Goal: Find specific page/section: Find specific page/section

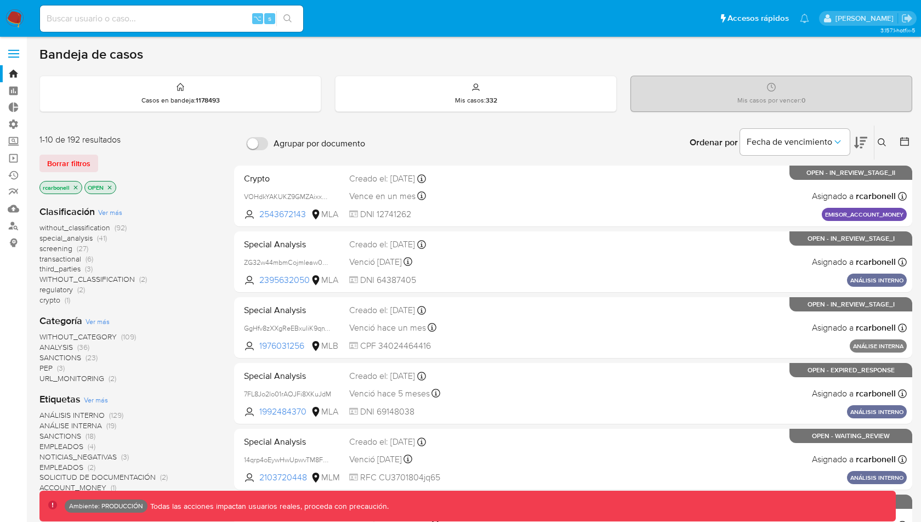
click at [7, 46] on label at bounding box center [13, 53] width 27 height 23
click at [0, 0] on input "checkbox" at bounding box center [0, 0] width 0 height 0
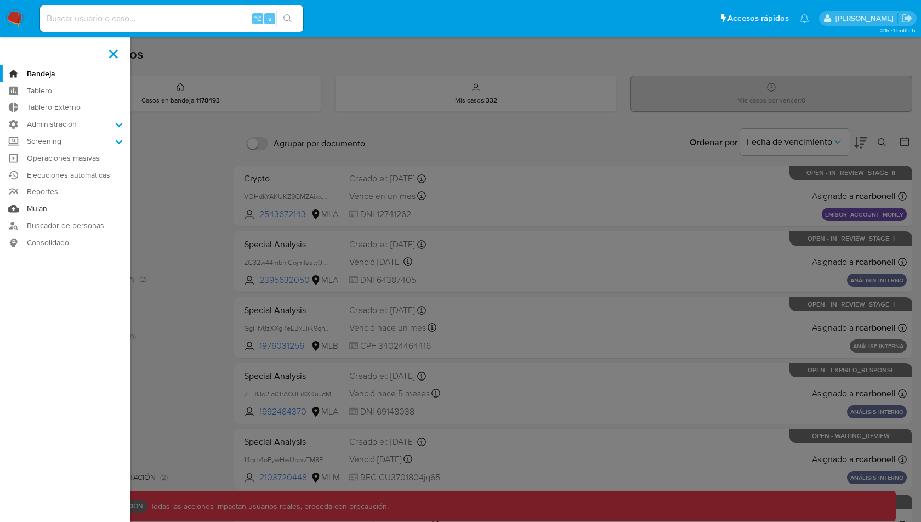
click at [45, 208] on link "Mulan" at bounding box center [65, 208] width 130 height 17
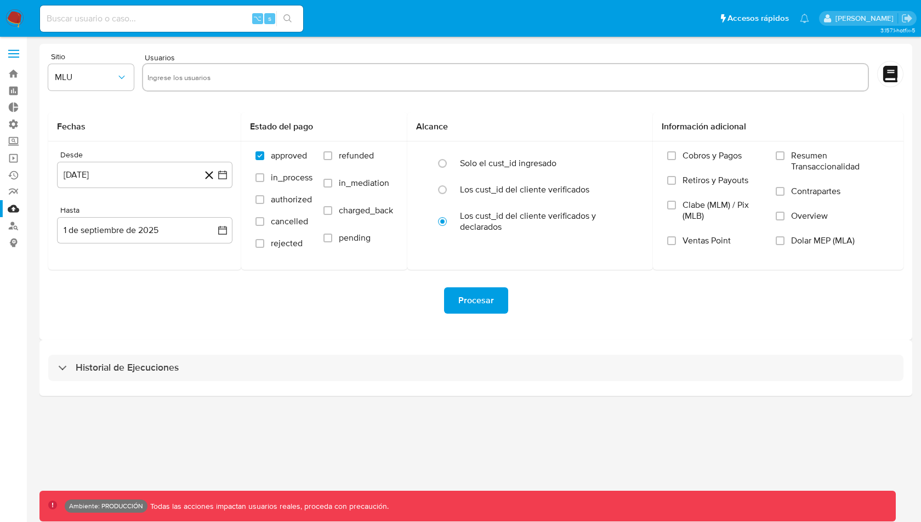
click at [215, 84] on input "text" at bounding box center [505, 78] width 716 height 18
click at [797, 161] on span "Resumen Transaccionalidad" at bounding box center [840, 161] width 98 height 22
click at [784, 160] on input "Resumen Transaccionalidad" at bounding box center [779, 155] width 9 height 9
click at [797, 161] on span "Resumen Transaccionalidad" at bounding box center [840, 161] width 98 height 22
click at [784, 160] on input "Resumen Transaccionalidad" at bounding box center [779, 155] width 9 height 9
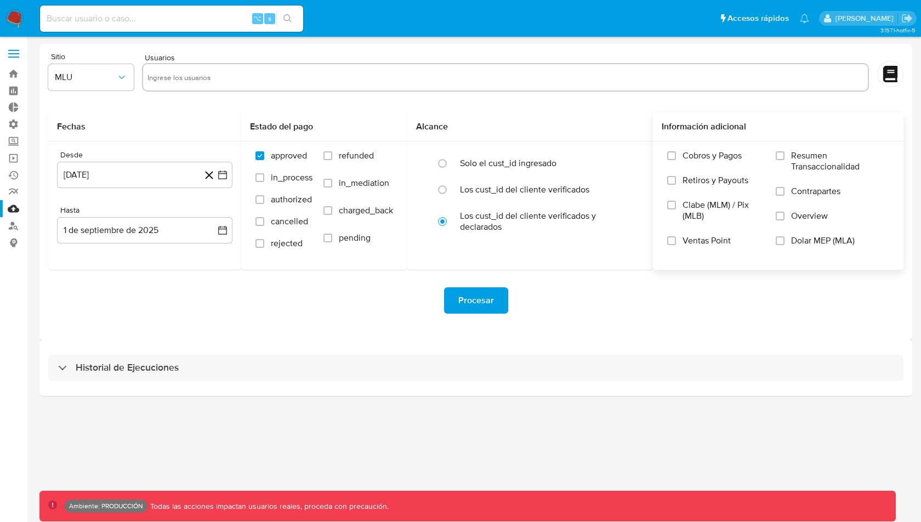
click at [797, 161] on span "Resumen Transaccionalidad" at bounding box center [840, 161] width 98 height 22
click at [784, 160] on input "Resumen Transaccionalidad" at bounding box center [779, 155] width 9 height 9
click at [797, 161] on span "Resumen Transaccionalidad" at bounding box center [840, 161] width 98 height 22
click at [784, 160] on input "Resumen Transaccionalidad" at bounding box center [779, 155] width 9 height 9
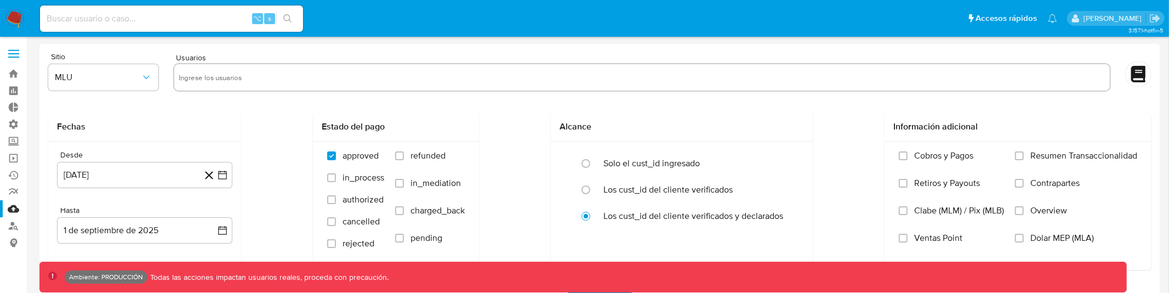
click at [2, 60] on label at bounding box center [13, 53] width 27 height 23
click at [0, 0] on input "checkbox" at bounding box center [0, 0] width 0 height 0
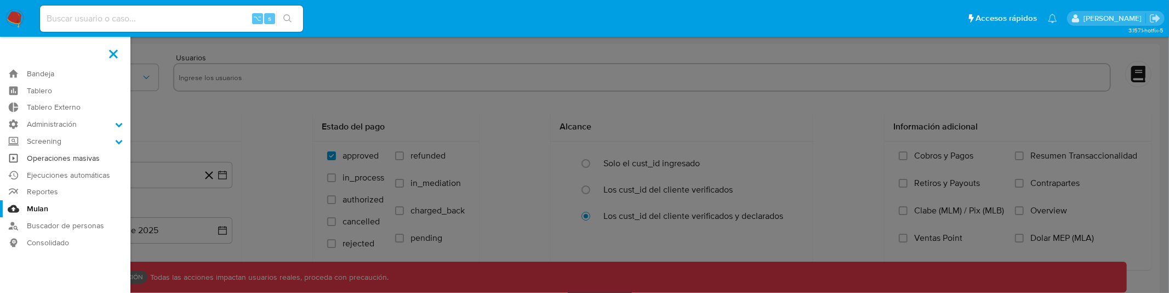
click at [57, 158] on link "Operaciones masivas" at bounding box center [65, 158] width 130 height 17
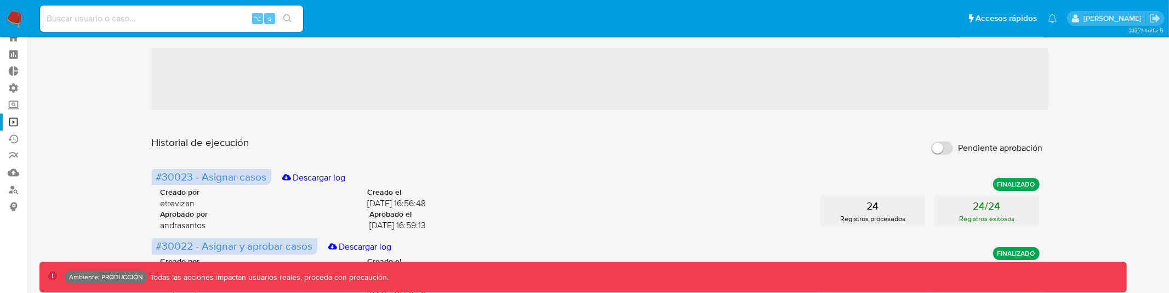
scroll to position [37, 0]
